Goal: Navigation & Orientation: Understand site structure

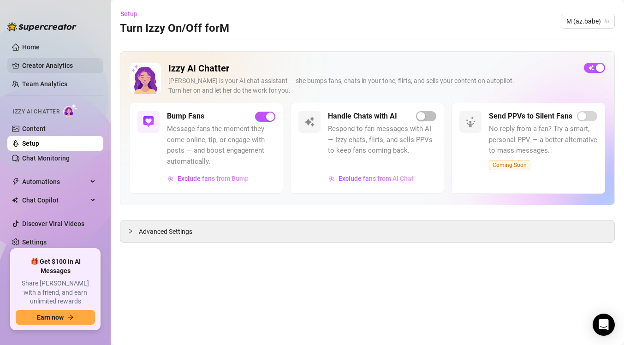
click at [73, 62] on link "Creator Analytics" at bounding box center [59, 65] width 74 height 15
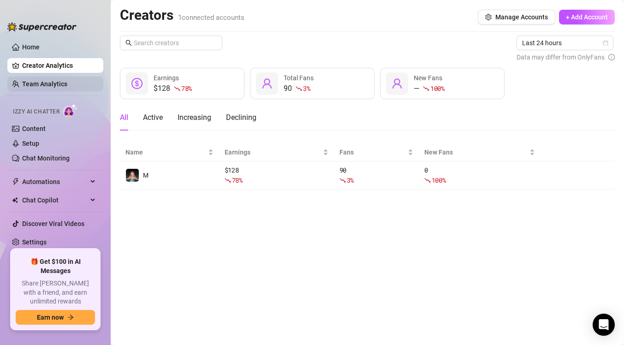
click at [67, 82] on link "Team Analytics" at bounding box center [44, 83] width 45 height 7
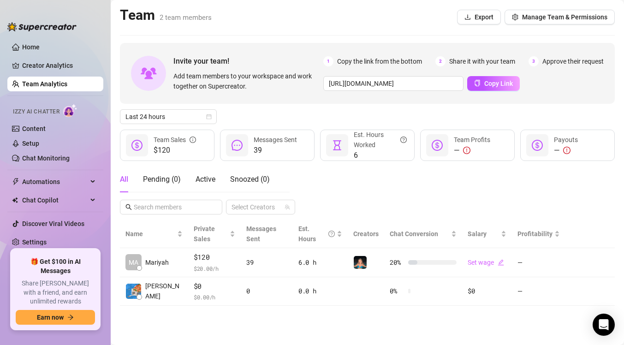
click at [245, 142] on div at bounding box center [237, 145] width 22 height 22
click at [210, 116] on icon "calendar" at bounding box center [209, 116] width 5 height 5
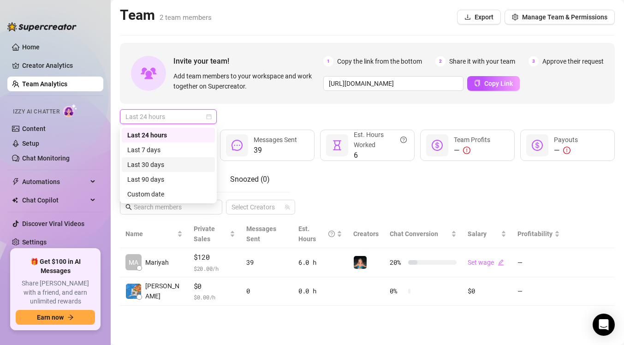
click at [172, 168] on div "Last 30 days" at bounding box center [168, 165] width 82 height 10
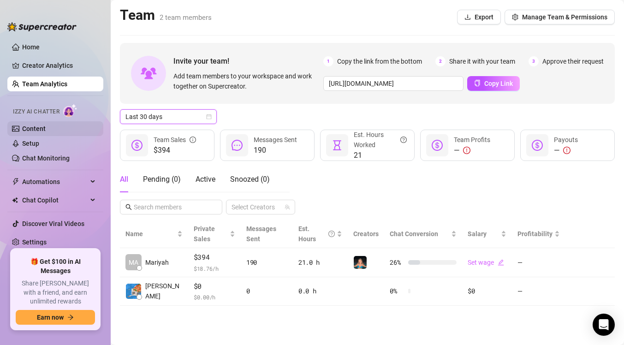
click at [46, 129] on link "Content" at bounding box center [34, 128] width 24 height 7
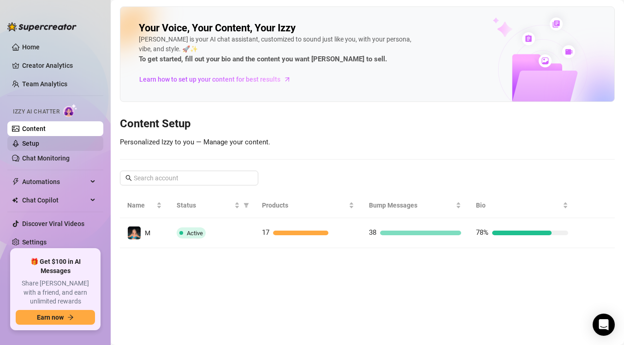
click at [39, 144] on link "Setup" at bounding box center [30, 143] width 17 height 7
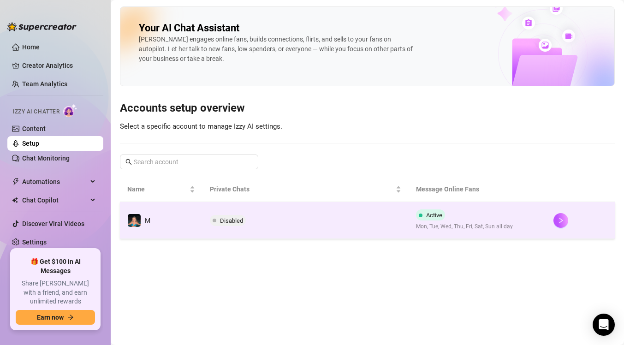
click at [294, 224] on td "Disabled" at bounding box center [305, 220] width 206 height 37
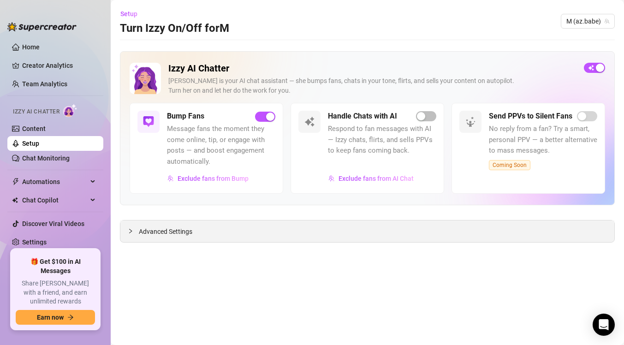
click at [422, 229] on div "Advanced Settings" at bounding box center [367, 231] width 494 height 22
click at [192, 230] on div "Advanced Settings" at bounding box center [367, 231] width 494 height 22
click at [173, 230] on span "Advanced Settings" at bounding box center [165, 231] width 53 height 10
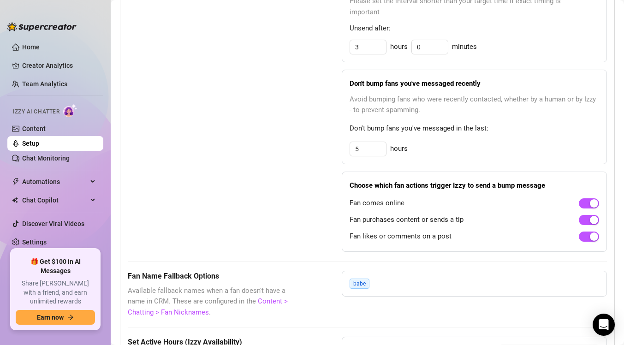
scroll to position [542, 0]
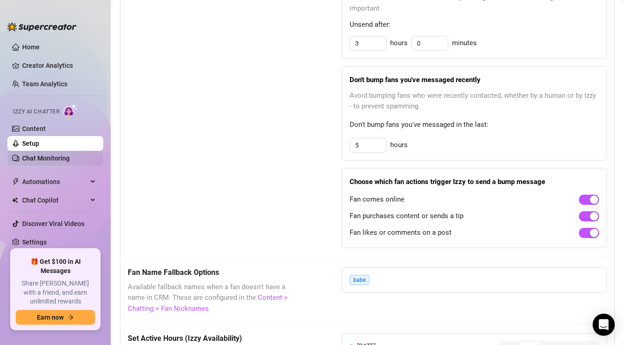
click at [59, 155] on link "Chat Monitoring" at bounding box center [45, 157] width 47 height 7
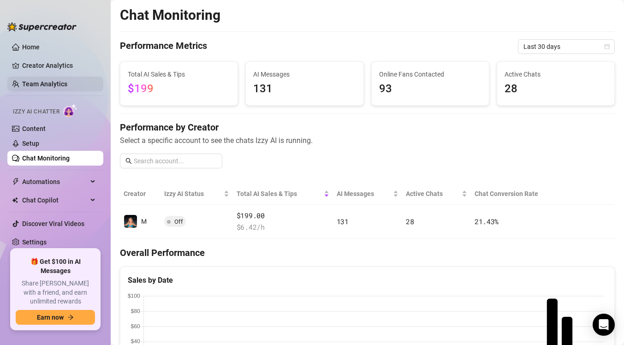
click at [67, 86] on link "Team Analytics" at bounding box center [44, 83] width 45 height 7
